Goal: Book appointment/travel/reservation

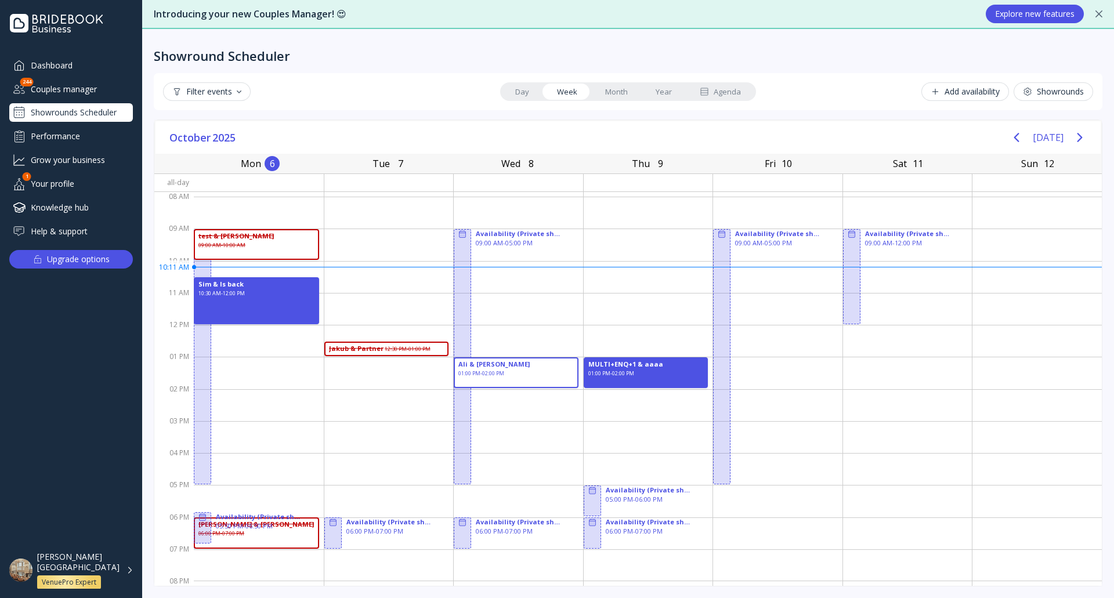
click at [129, 572] on div "[PERSON_NAME][GEOGRAPHIC_DATA] VenuePro Expert" at bounding box center [85, 571] width 96 height 38
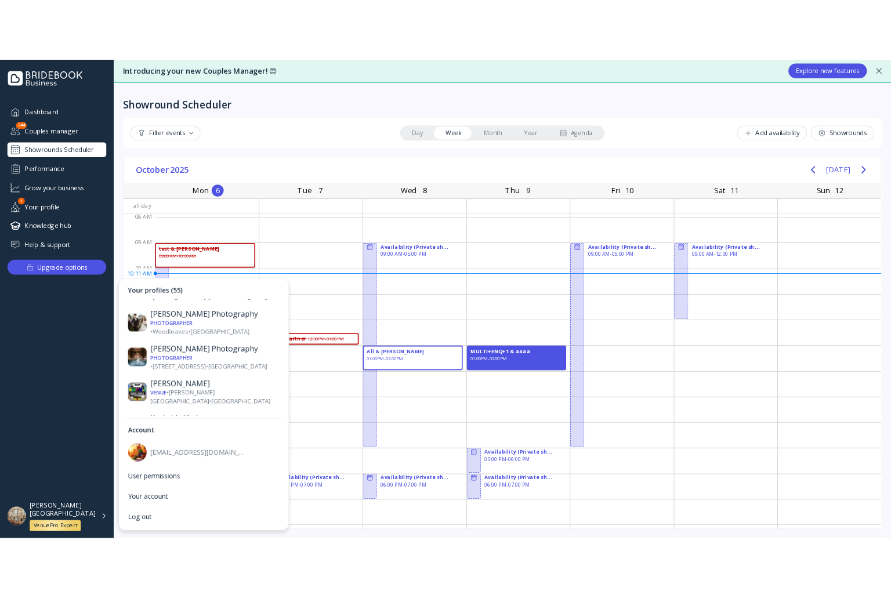
scroll to position [986, 0]
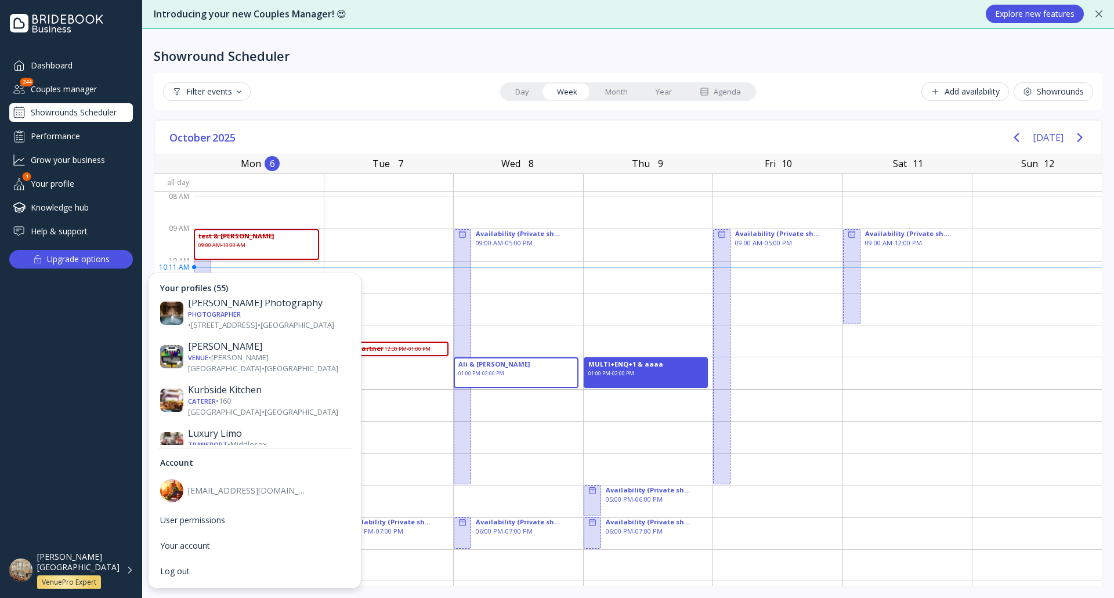
click at [258, 594] on div "Venue • [GEOGRAPHIC_DATA]. • [GEOGRAPHIC_DATA]" at bounding box center [268, 599] width 161 height 11
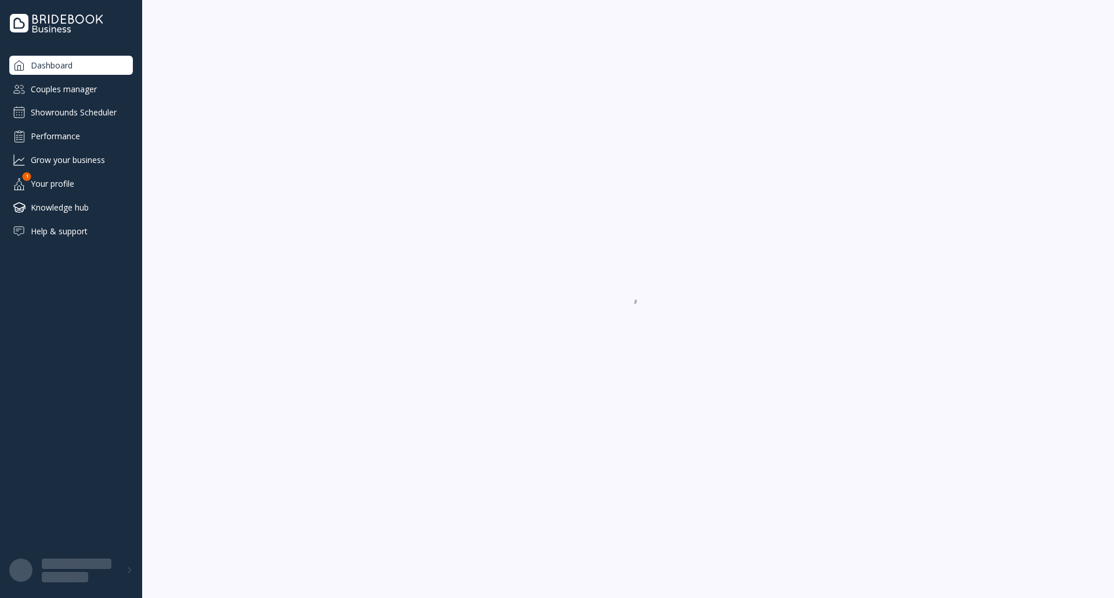
click at [104, 113] on div "Showrounds Scheduler" at bounding box center [71, 112] width 124 height 19
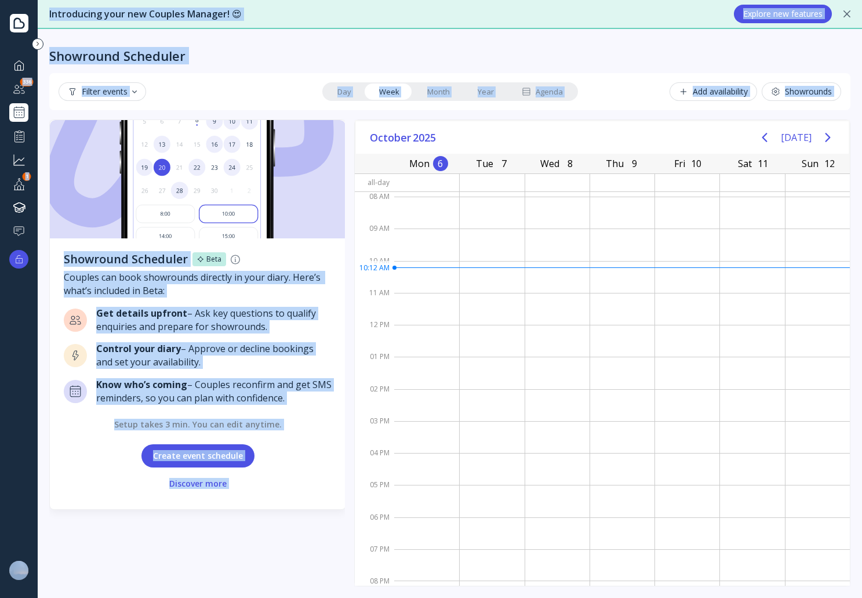
drag, startPoint x: 861, startPoint y: 276, endPoint x: 869, endPoint y: 275, distance: 8.2
click at [862, 275] on html "Dashboard Couples manager 336 Showrounds Scheduler Performance Grow your busine…" at bounding box center [431, 299] width 862 height 598
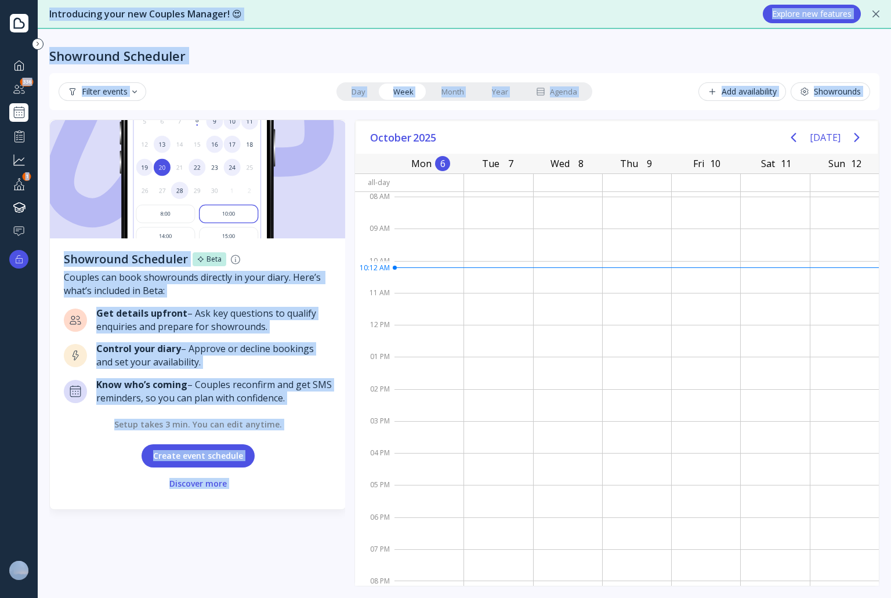
click at [352, 86] on link "Day" at bounding box center [359, 92] width 42 height 16
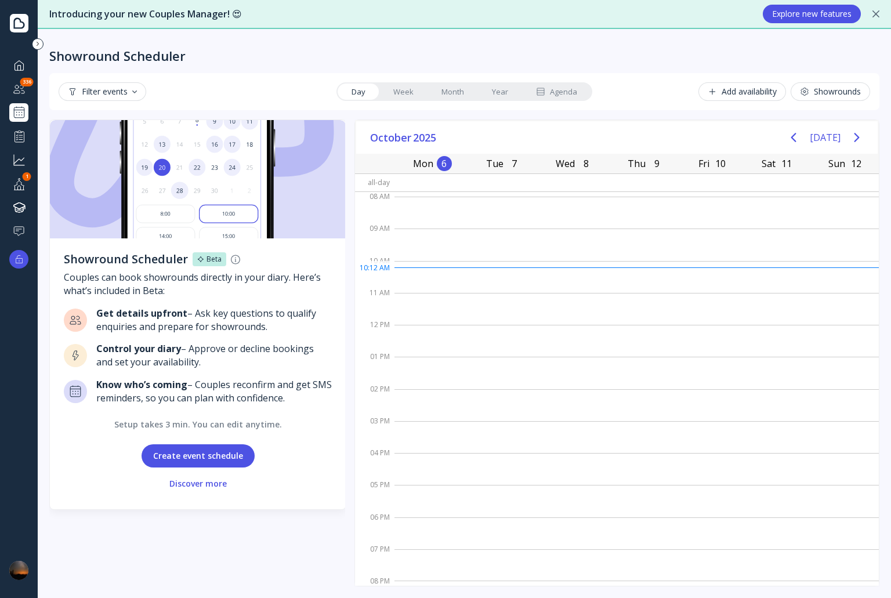
click at [362, 92] on link "Day" at bounding box center [359, 92] width 42 height 16
click at [195, 451] on button "Create event schedule" at bounding box center [198, 455] width 113 height 23
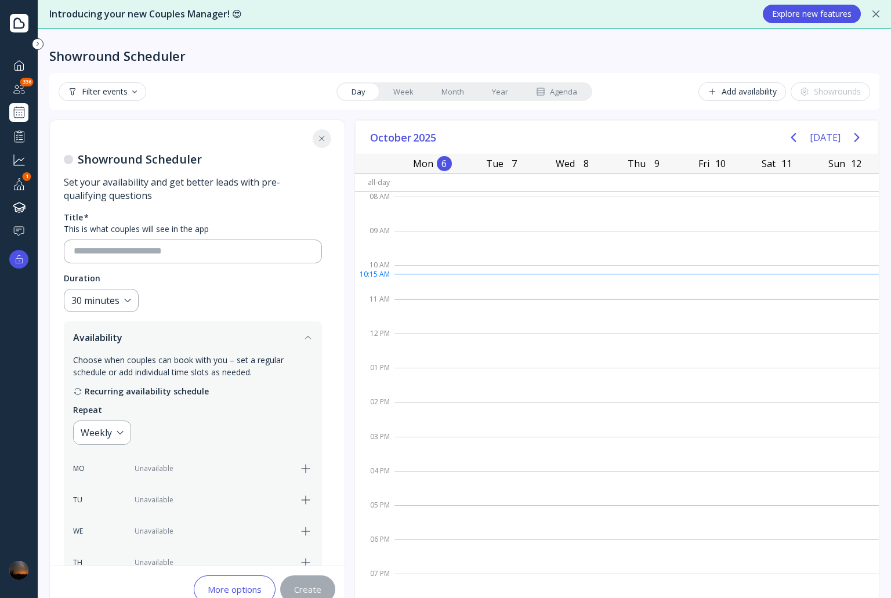
click at [447, 88] on link "Month" at bounding box center [452, 92] width 50 height 16
